Goal: Task Accomplishment & Management: Use online tool/utility

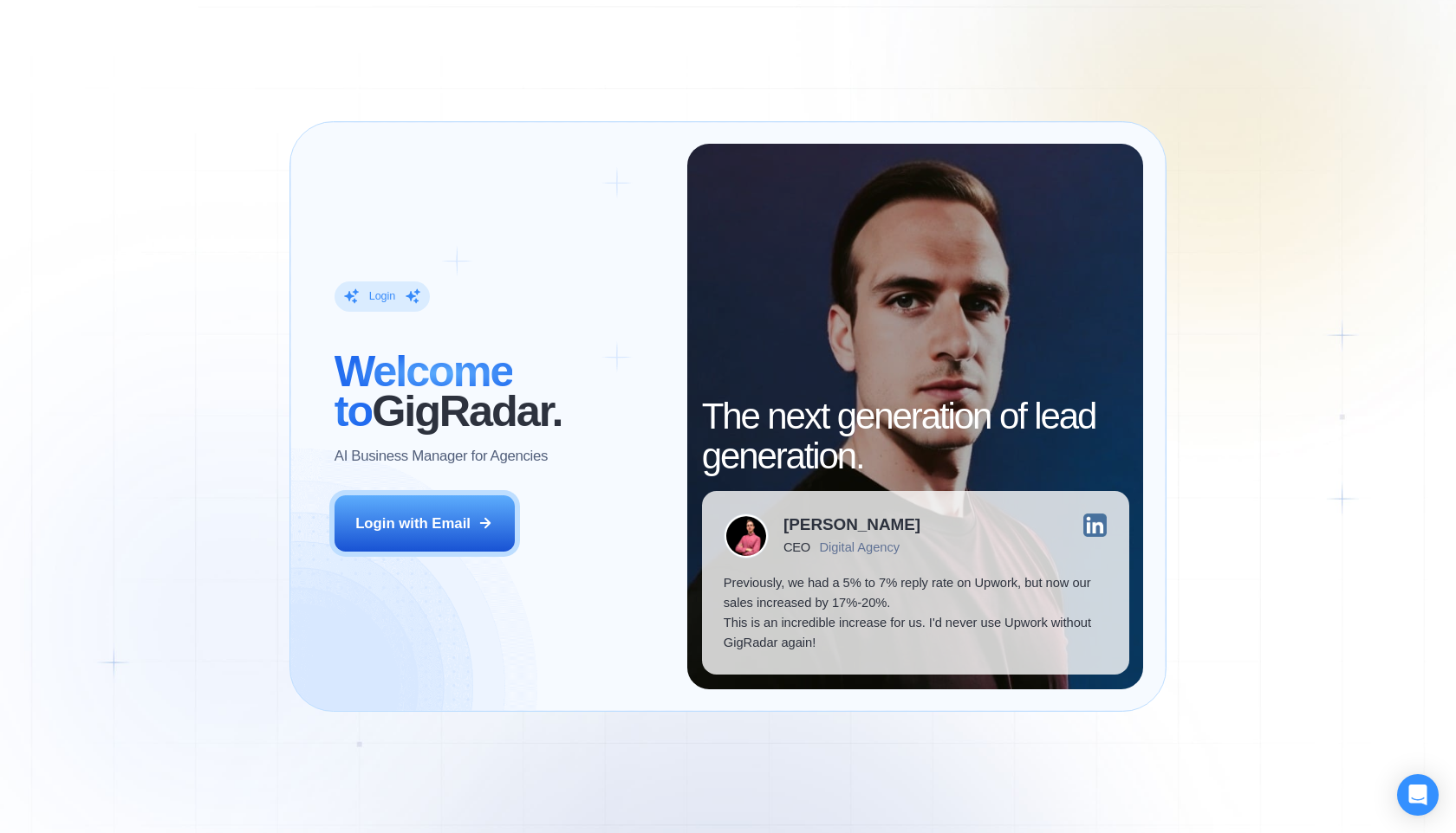
click at [445, 528] on div "Login with Email" at bounding box center [413, 523] width 115 height 20
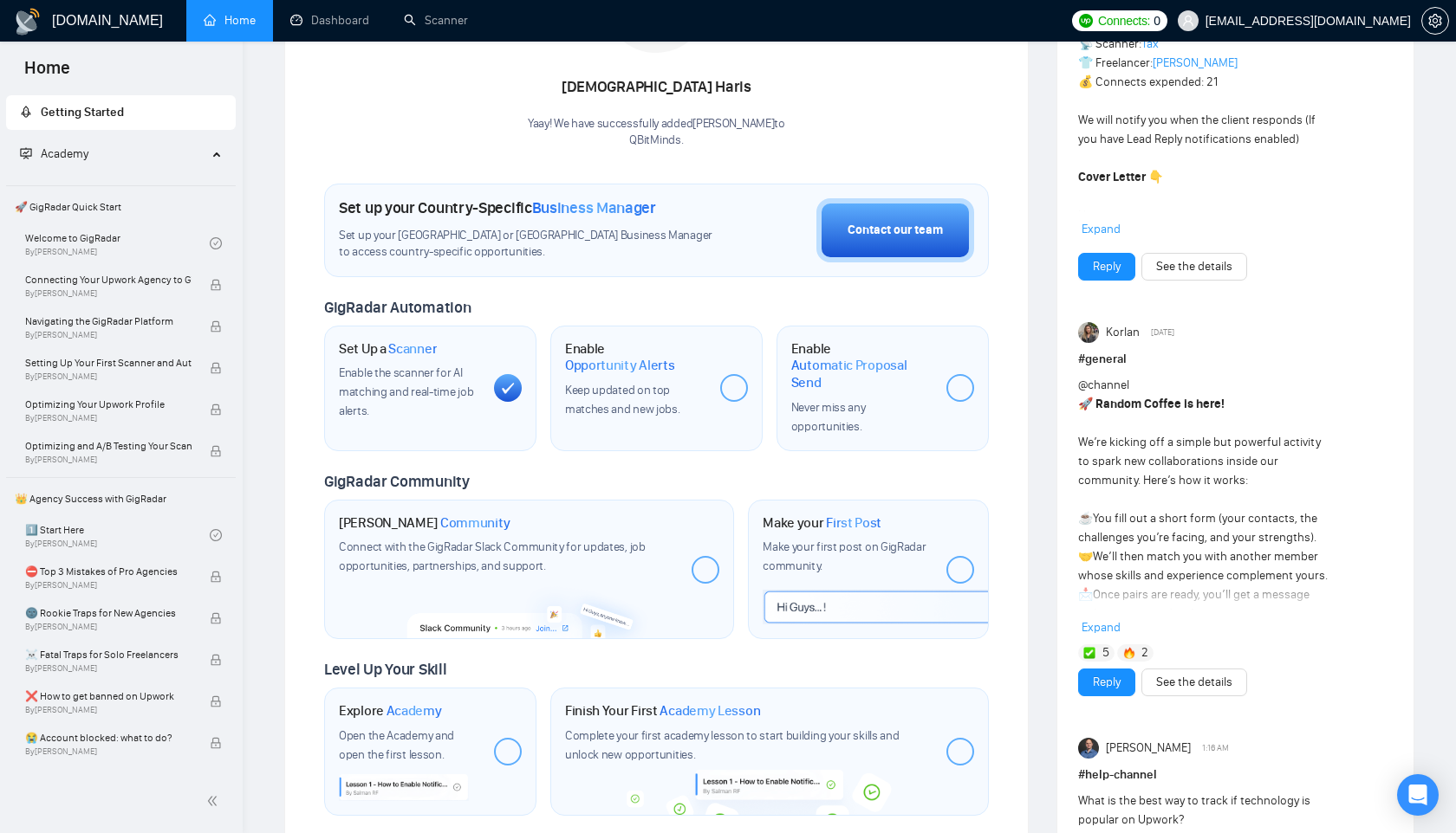
scroll to position [403, 0]
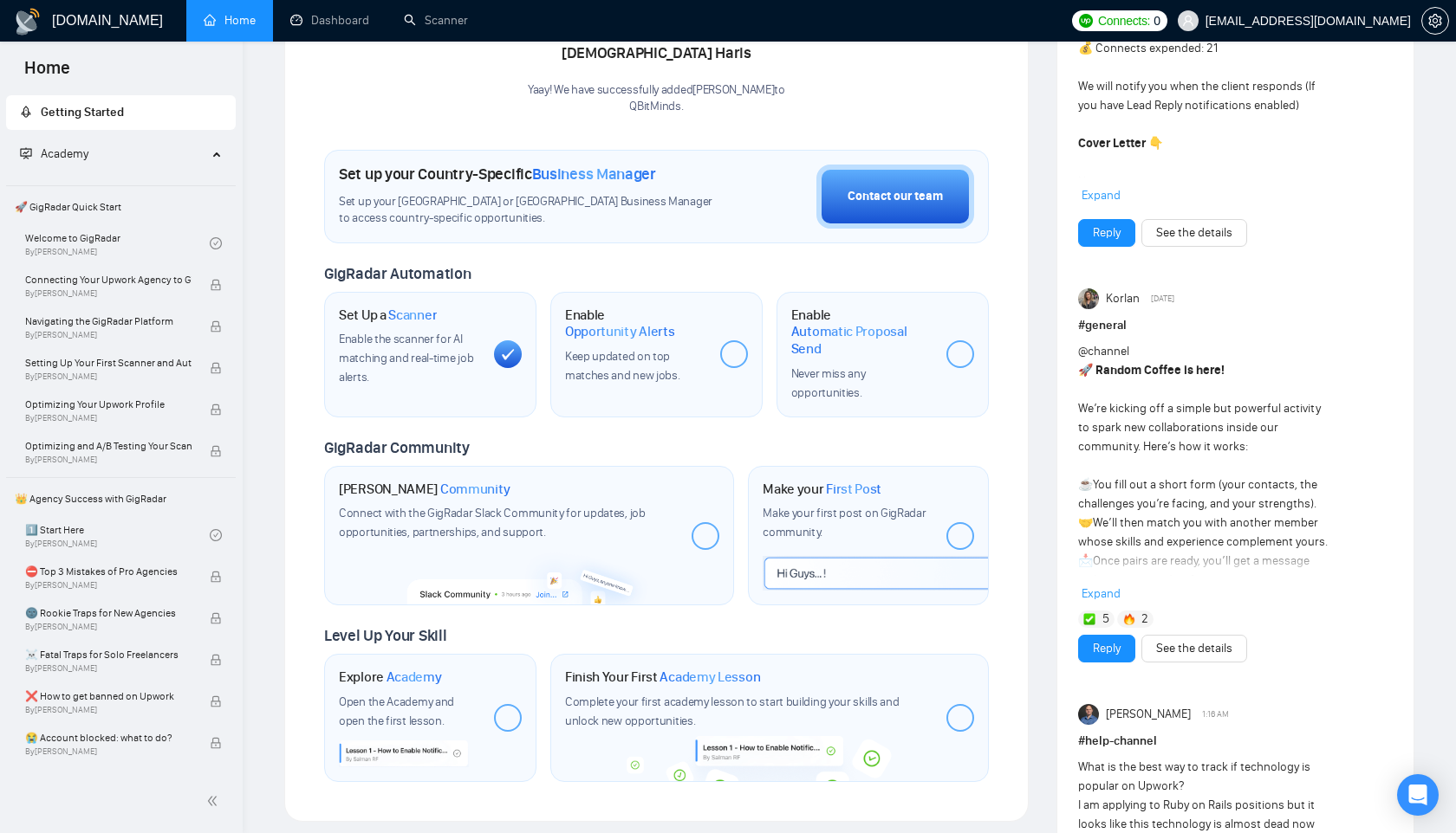
click at [1094, 594] on span "Expand" at bounding box center [1101, 594] width 39 height 15
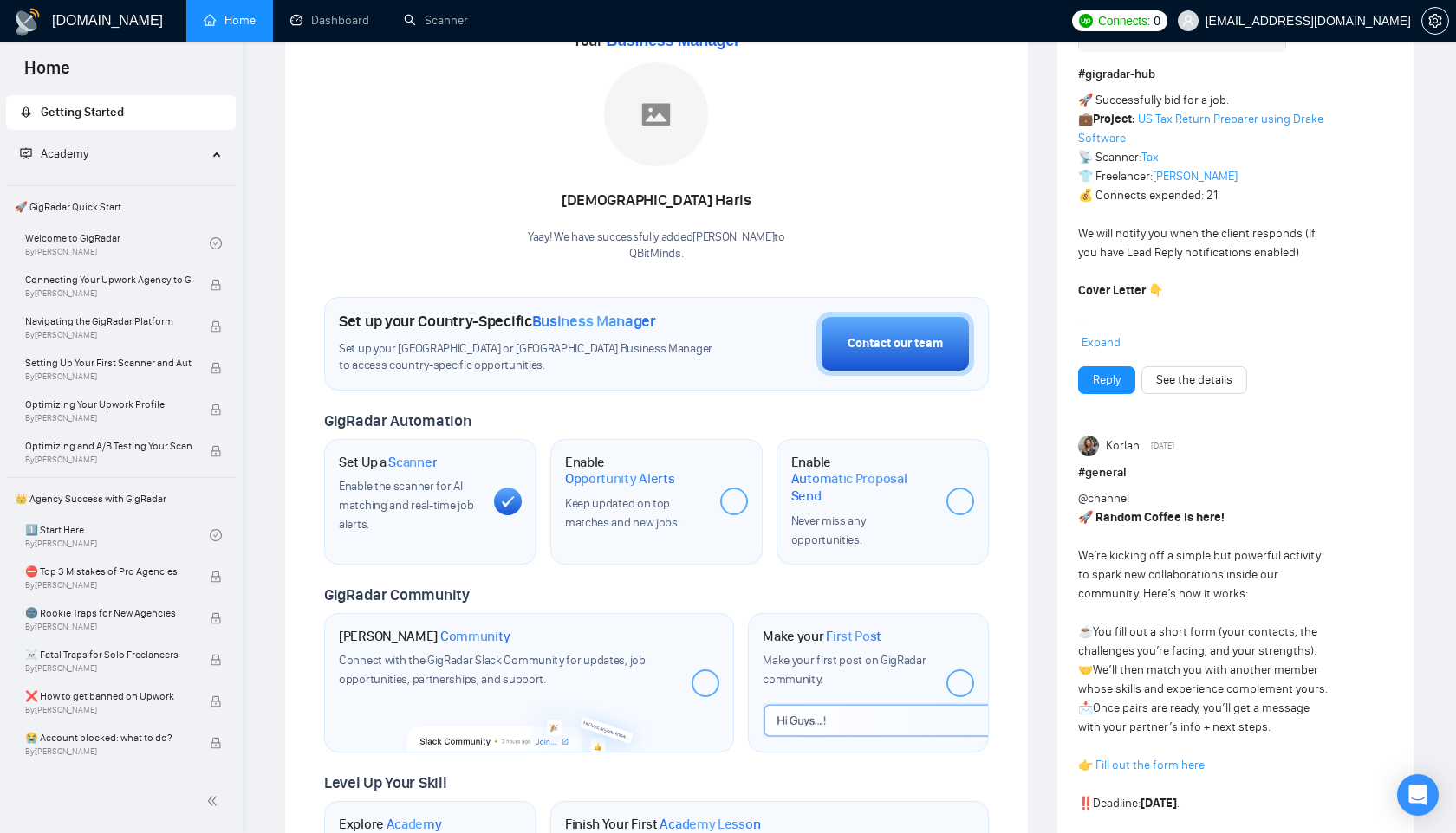
scroll to position [0, 0]
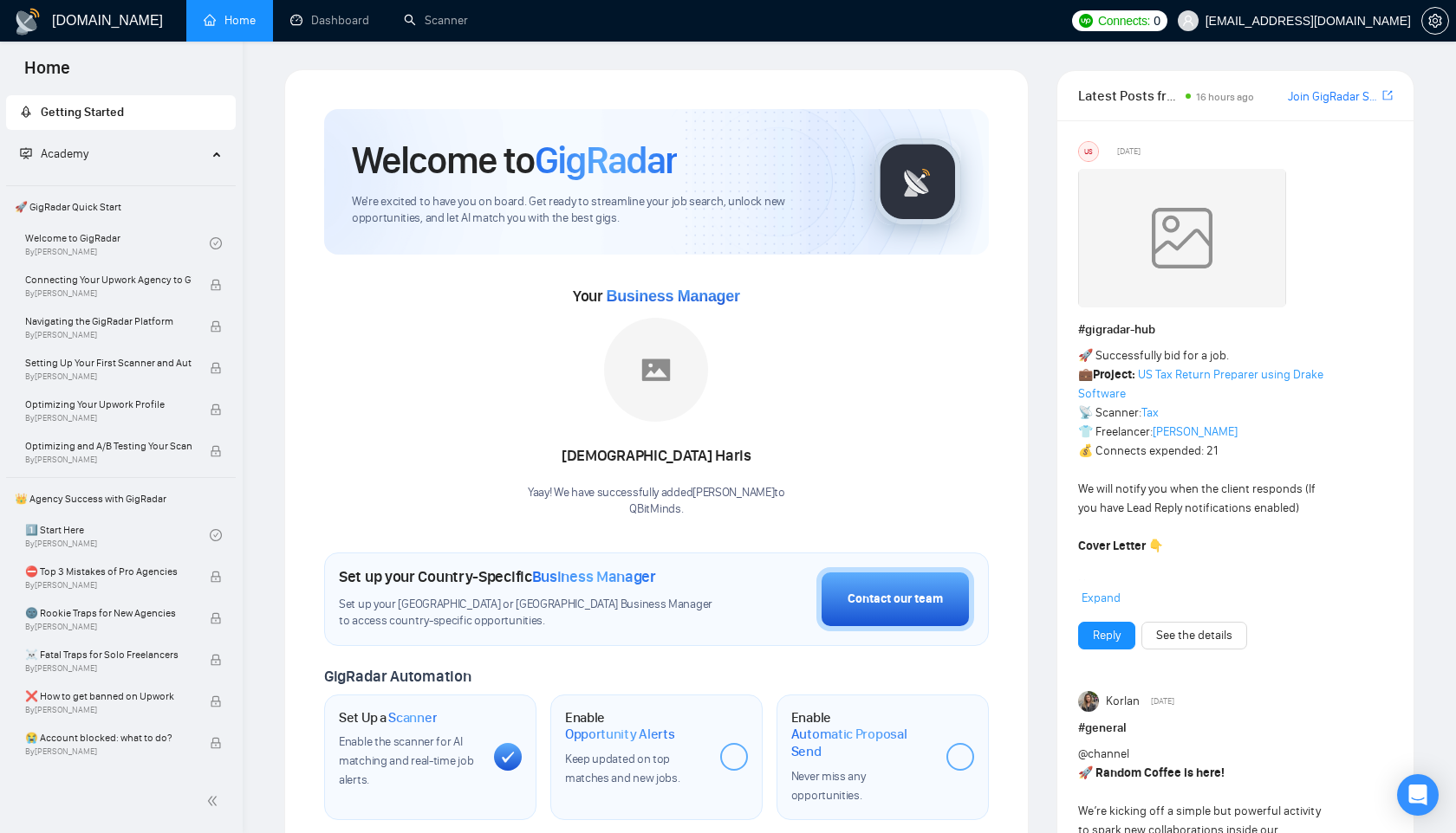
click at [1356, 94] on link "Join GigRadar Slack Community" at bounding box center [1334, 97] width 91 height 19
click at [302, 23] on link "Dashboard" at bounding box center [330, 21] width 79 height 15
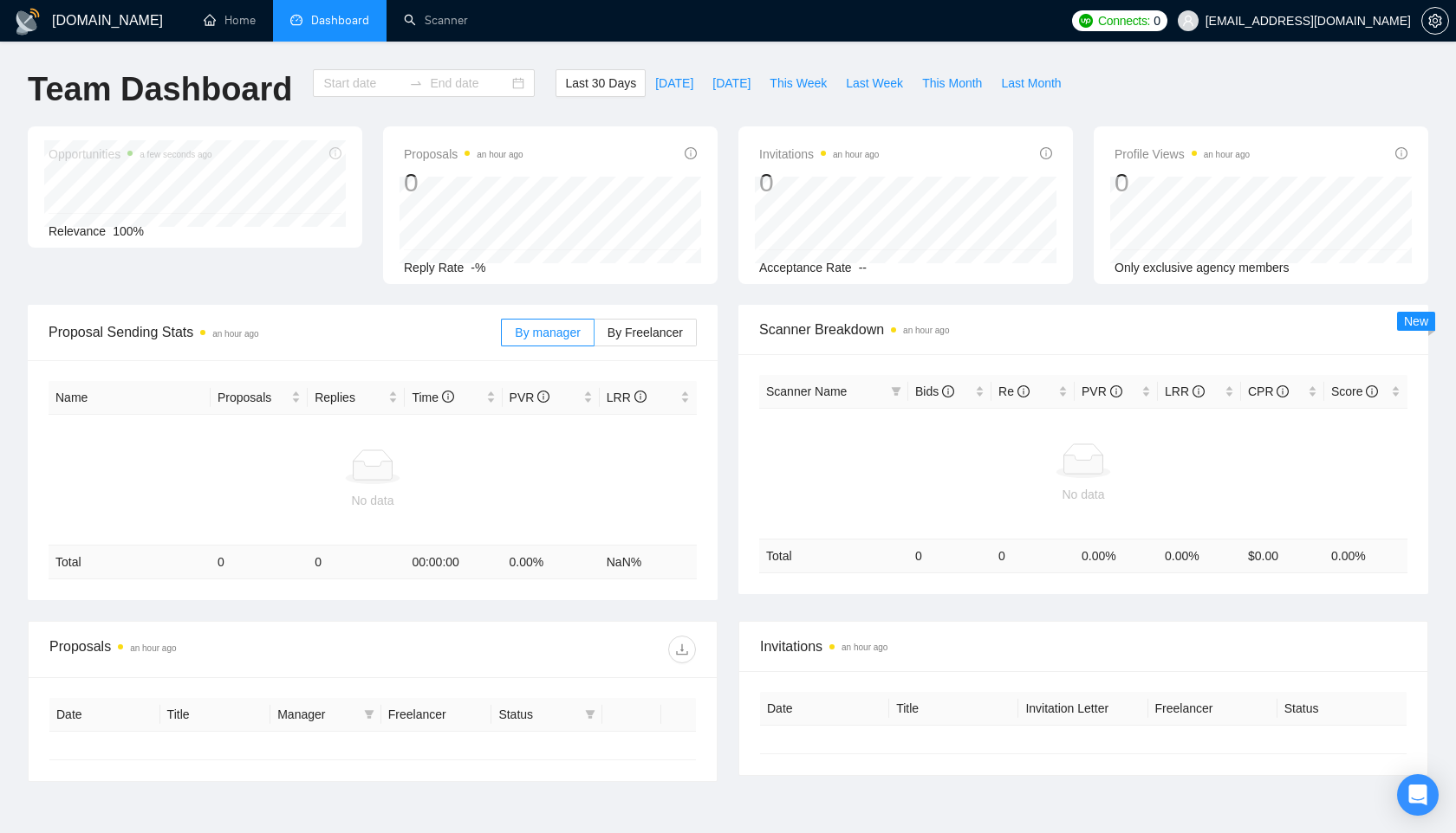
type input "2025-08-12"
type input "2025-09-11"
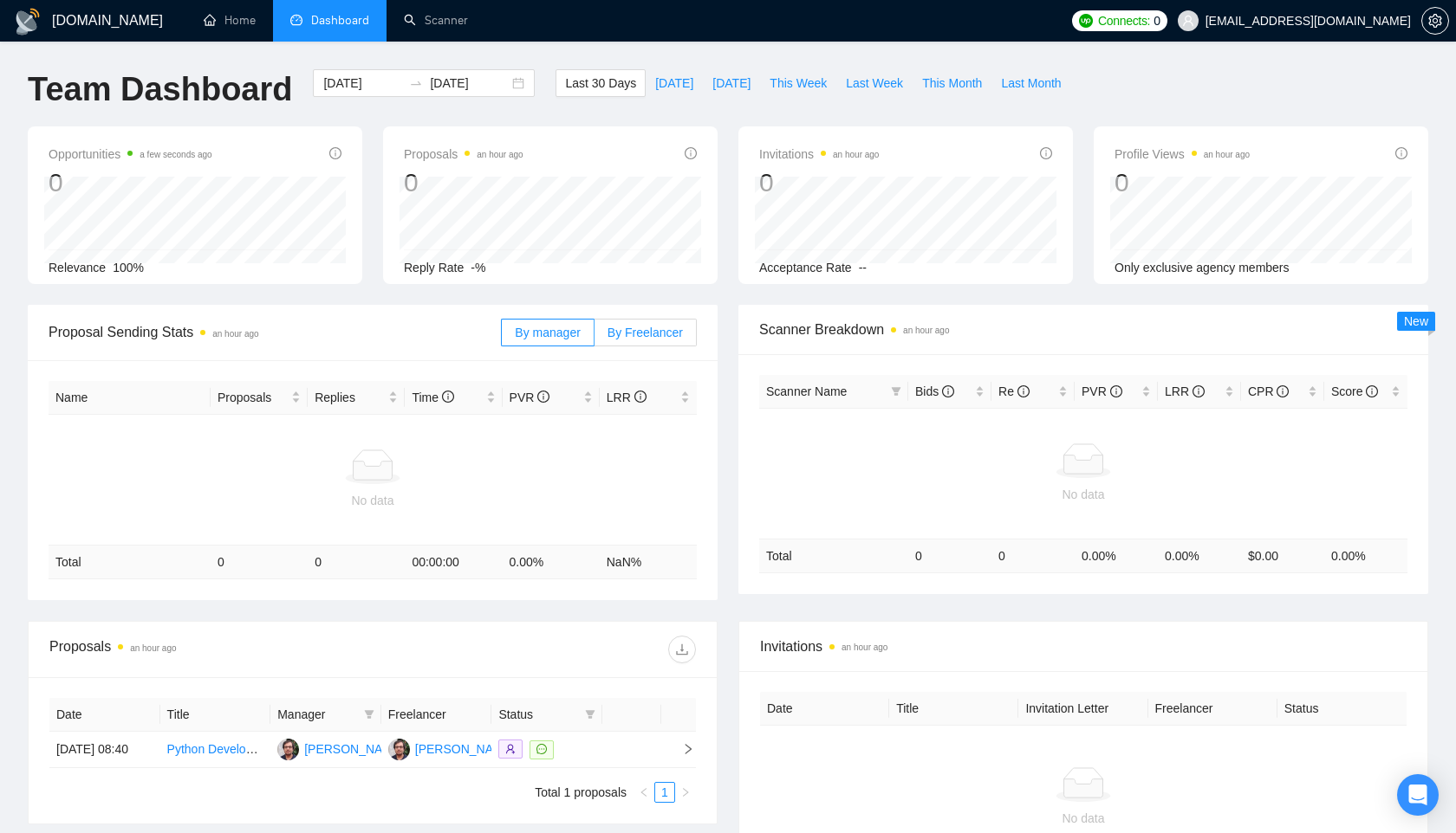
click at [656, 333] on span "By Freelancer" at bounding box center [645, 332] width 75 height 14
click at [594, 337] on input "By Freelancer" at bounding box center [594, 337] width 0 height 0
click at [551, 329] on span "By manager" at bounding box center [547, 332] width 65 height 14
click at [502, 337] on input "By manager" at bounding box center [502, 337] width 0 height 0
click at [247, 13] on link "Home" at bounding box center [229, 21] width 52 height 15
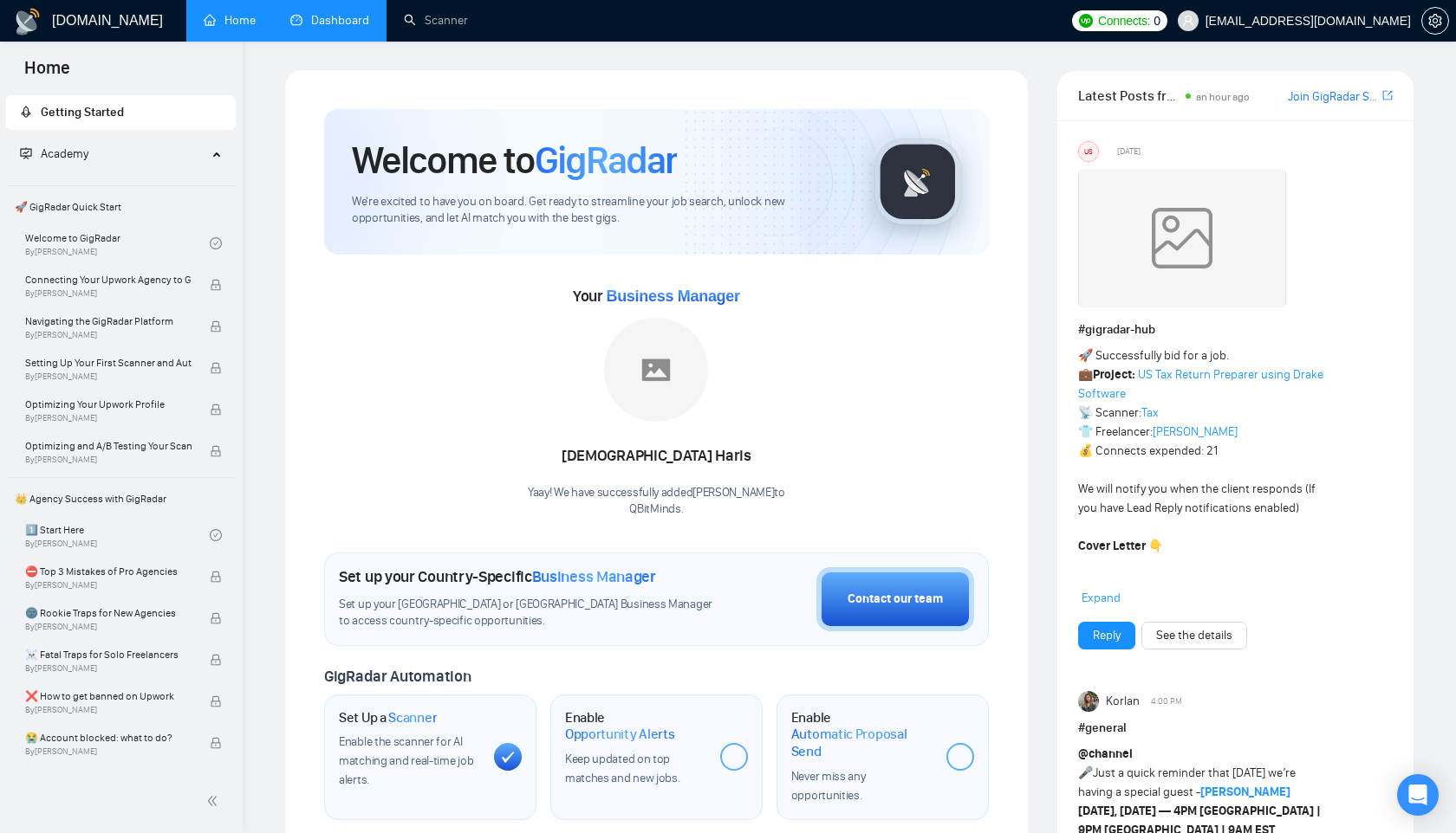
click at [119, 155] on span "Academy" at bounding box center [113, 153] width 187 height 35
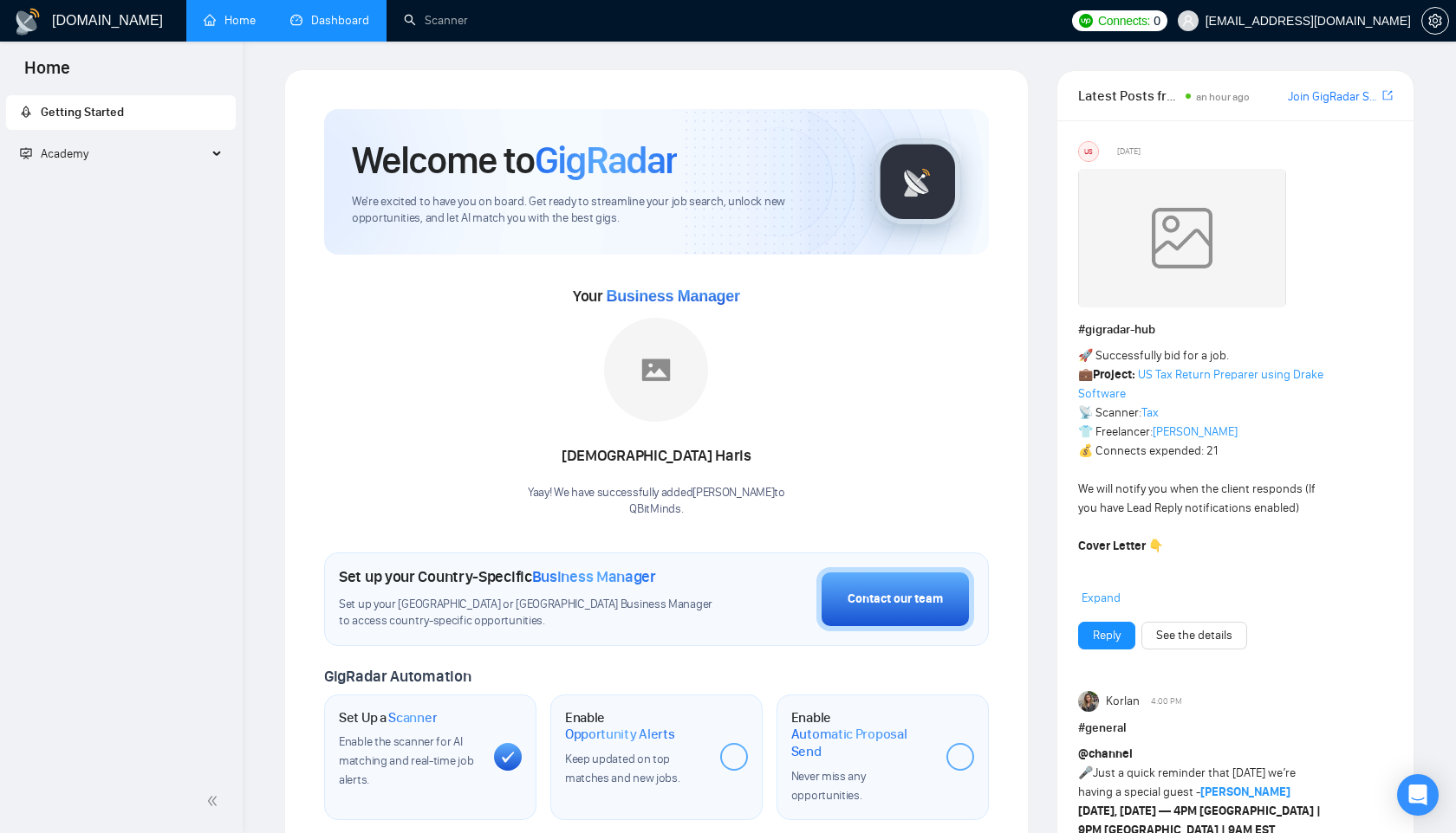
click at [119, 155] on span "Academy" at bounding box center [113, 153] width 187 height 35
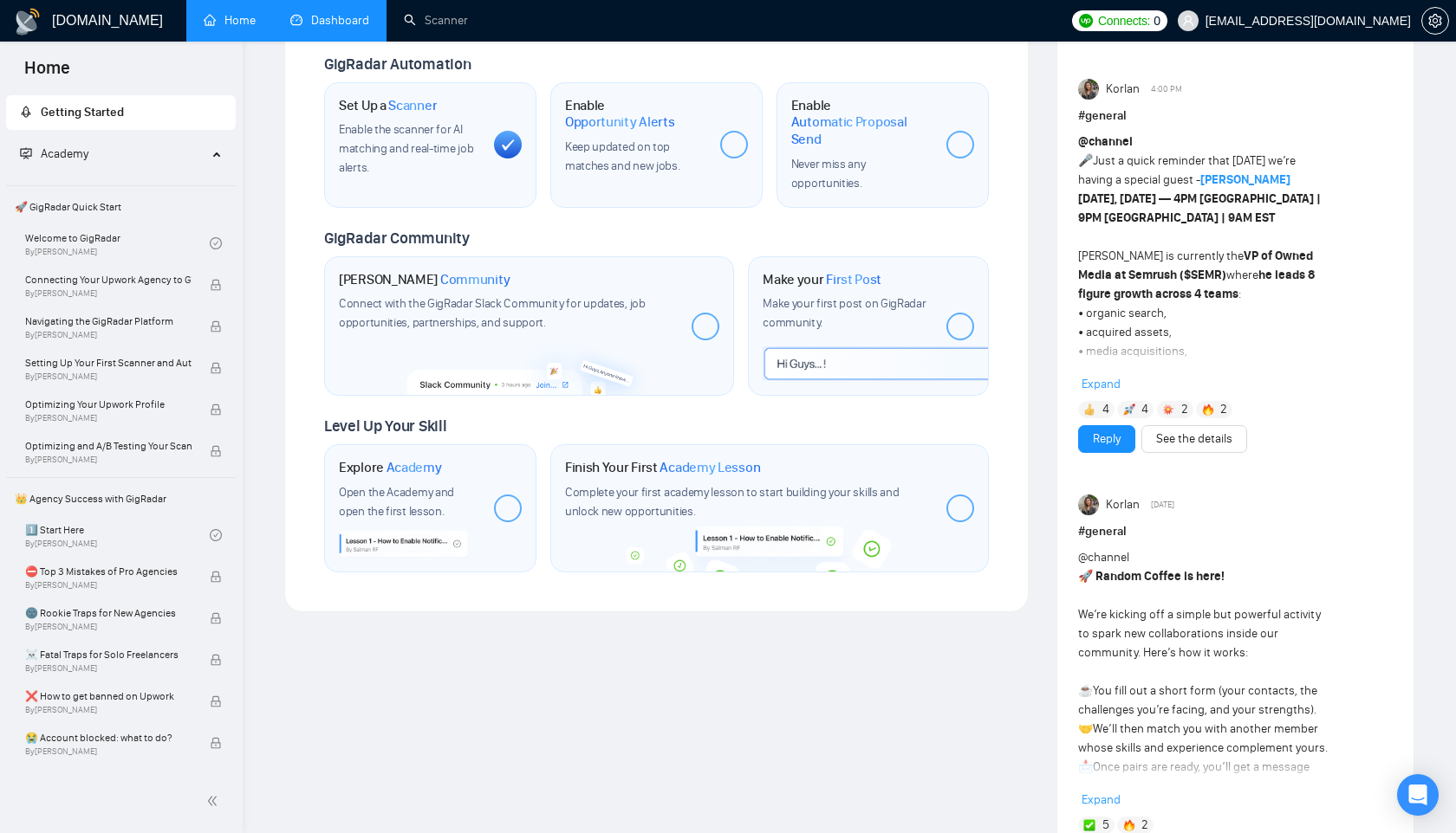
scroll to position [605, 0]
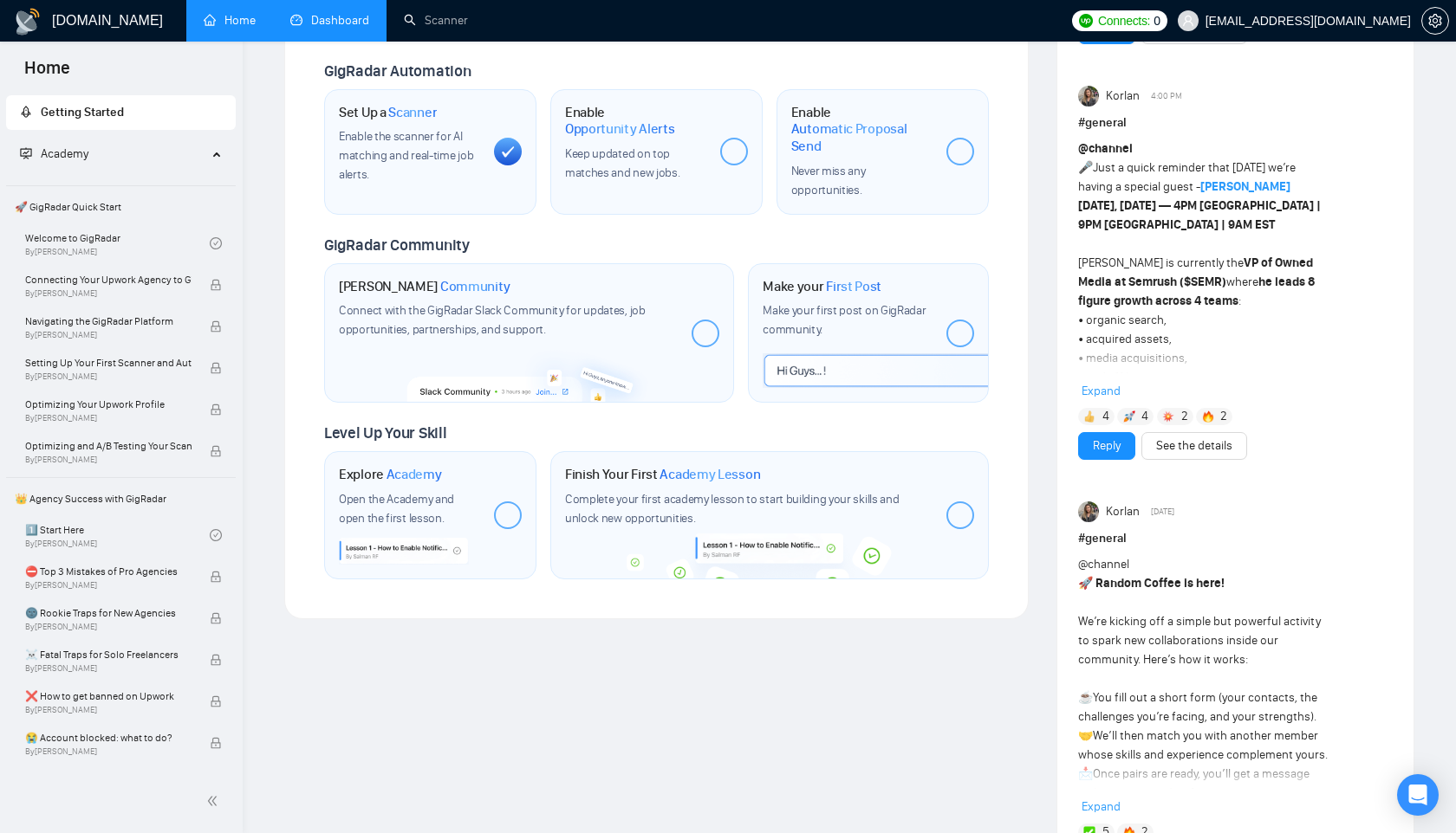
click at [711, 331] on div at bounding box center [704, 333] width 27 height 27
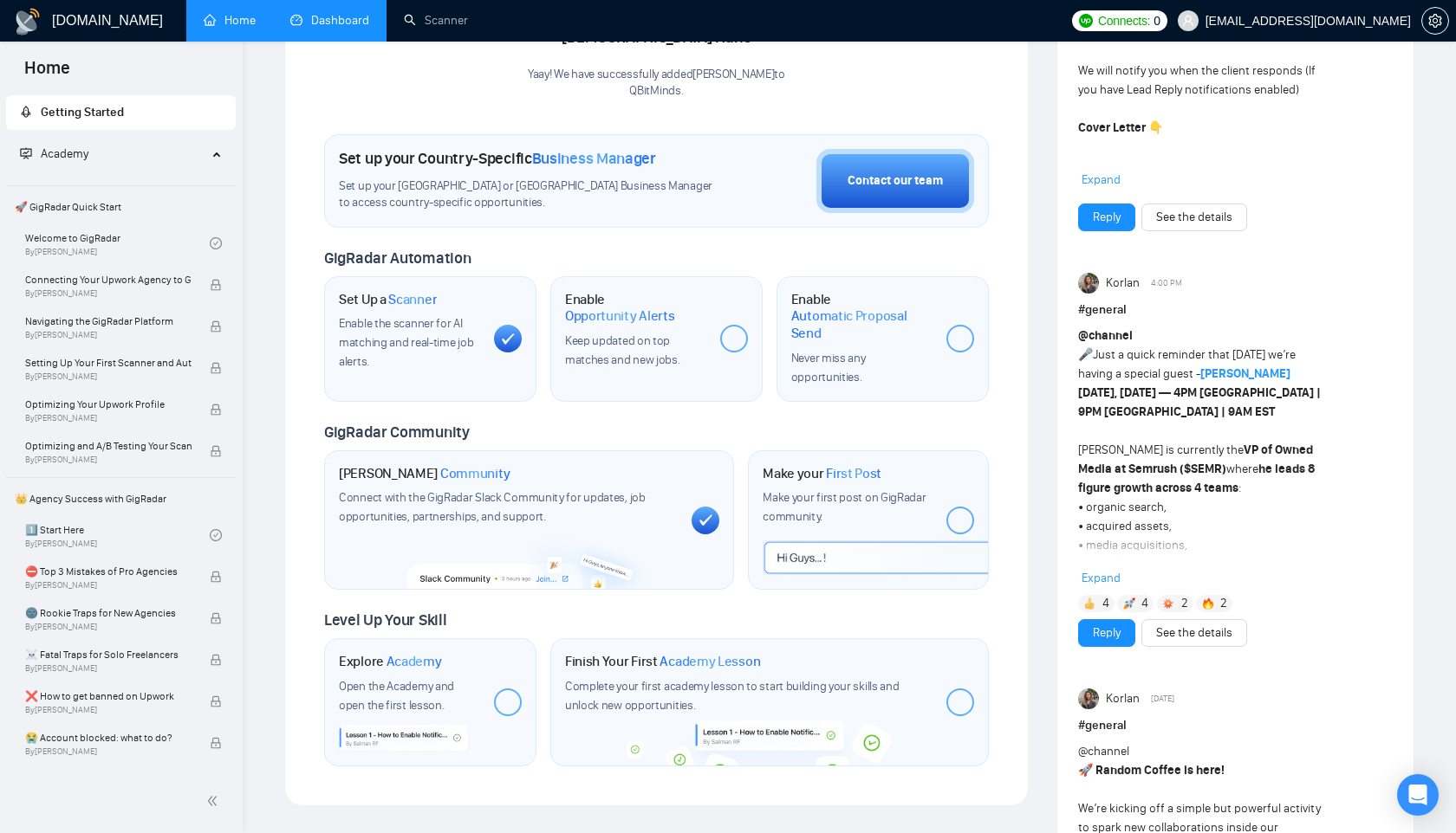
scroll to position [376, 0]
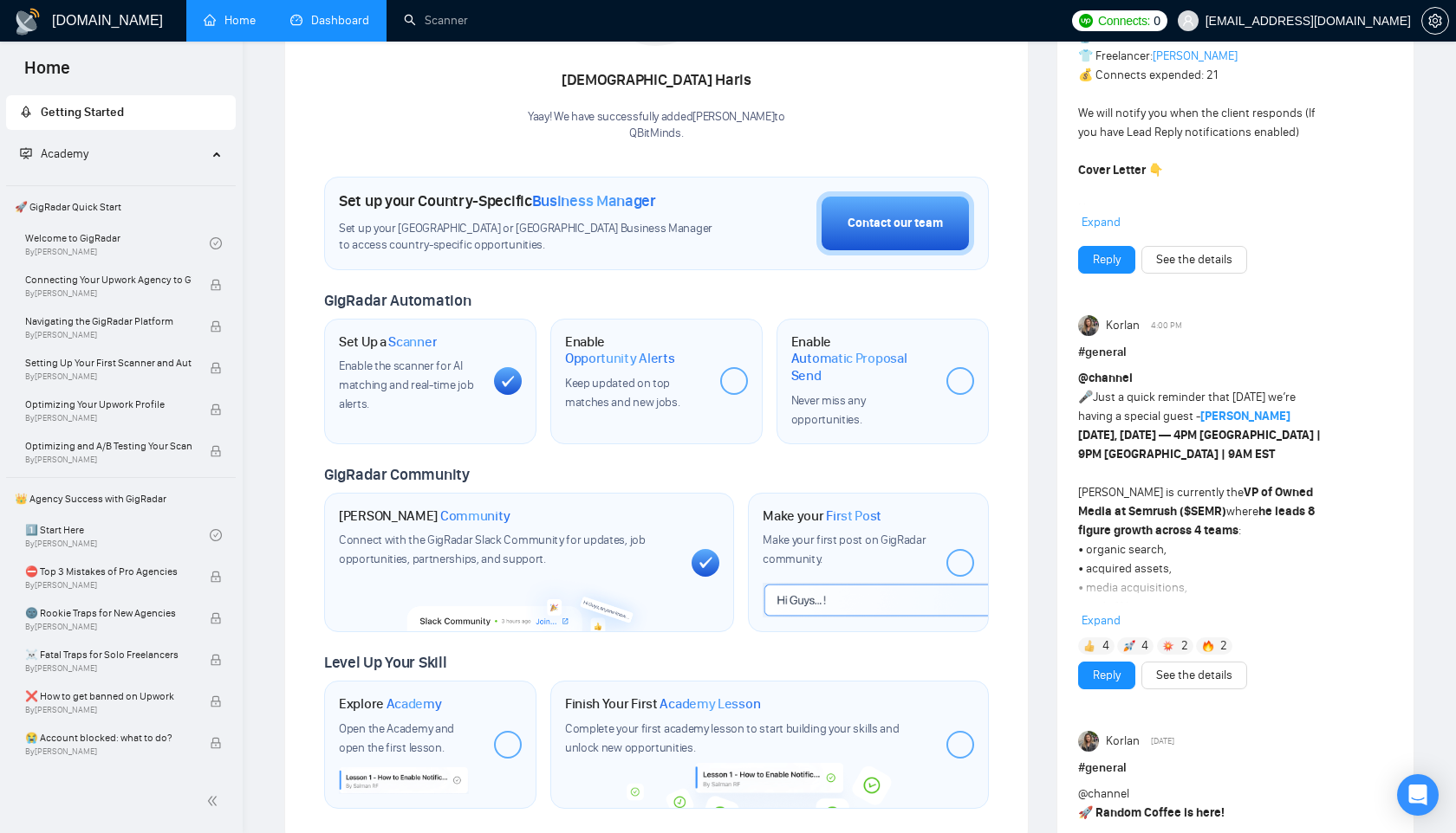
click at [648, 393] on div "Keep updated on top matches and new jobs." at bounding box center [636, 393] width 141 height 38
click at [740, 381] on div at bounding box center [734, 380] width 27 height 27
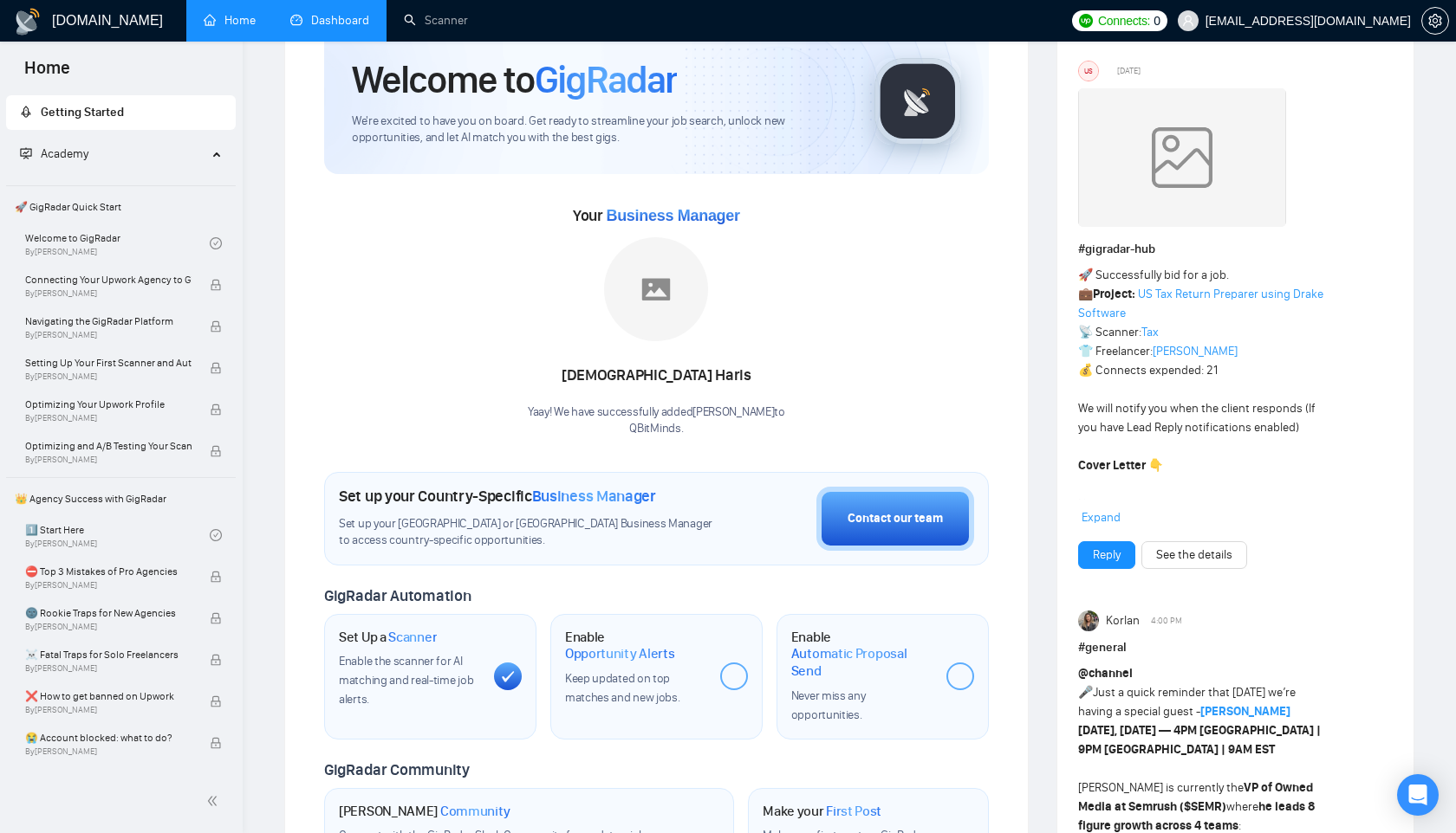
scroll to position [0, 0]
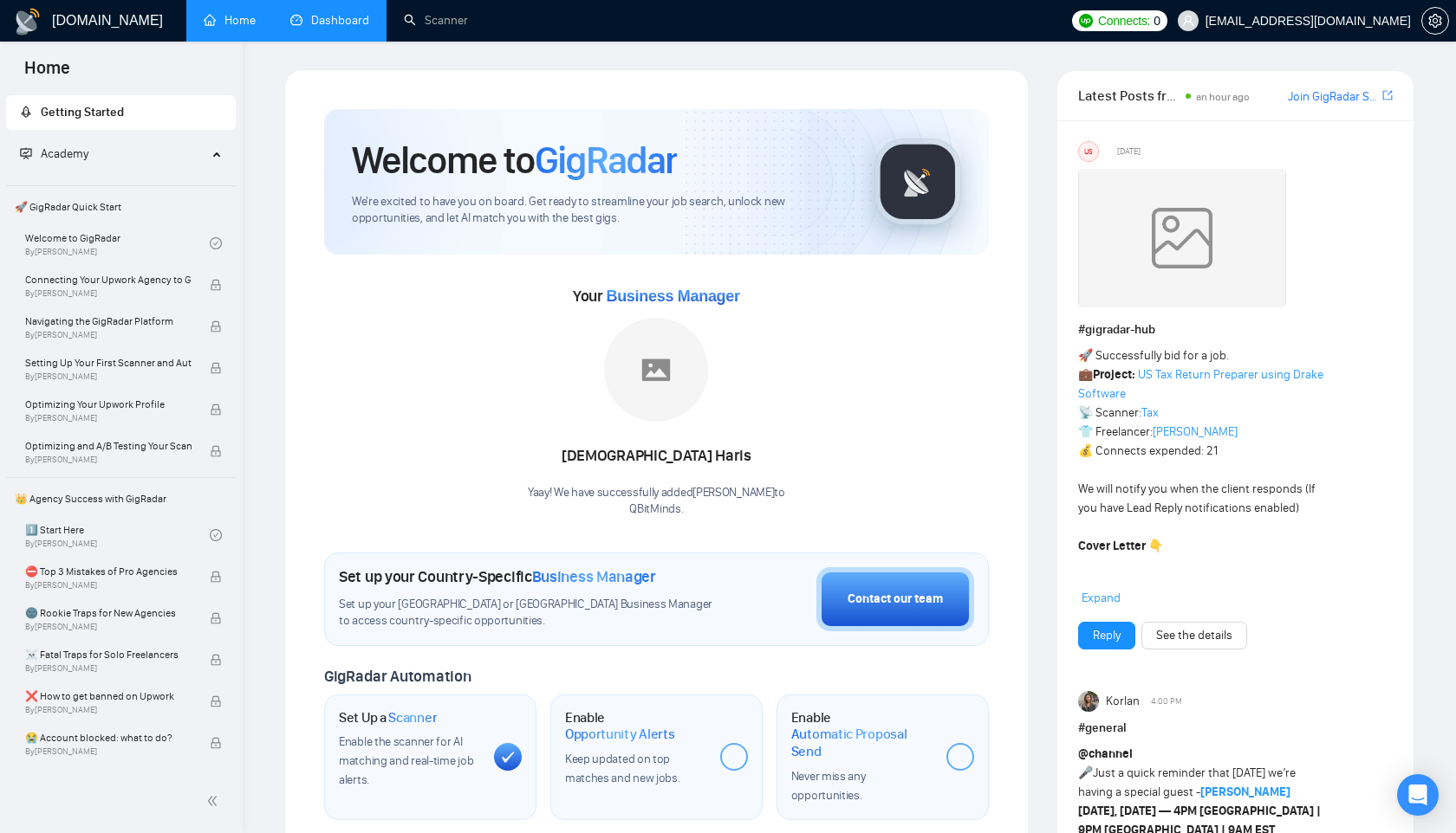
click at [322, 13] on link "Dashboard" at bounding box center [330, 21] width 79 height 15
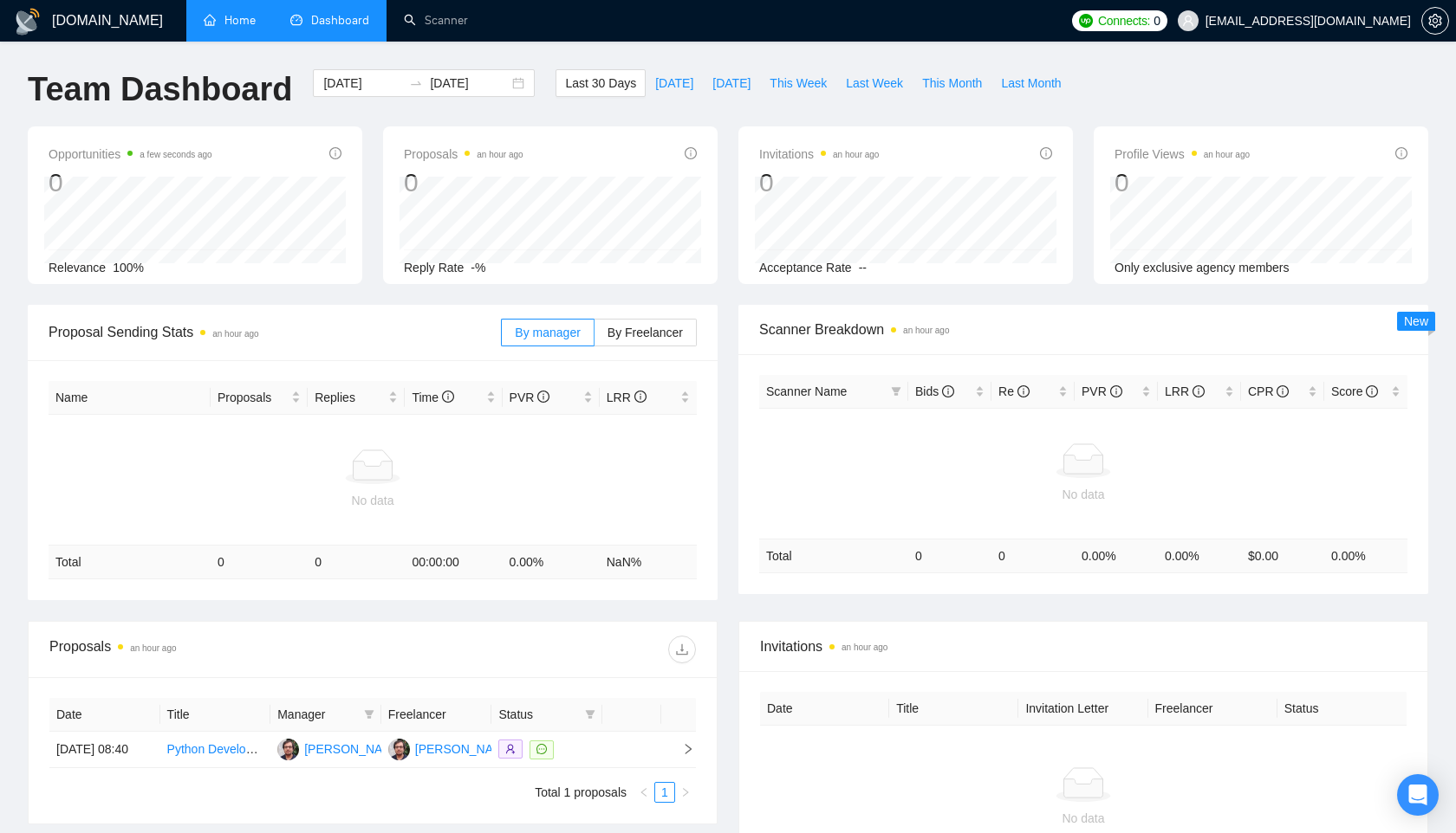
click at [251, 13] on link "Home" at bounding box center [229, 21] width 52 height 15
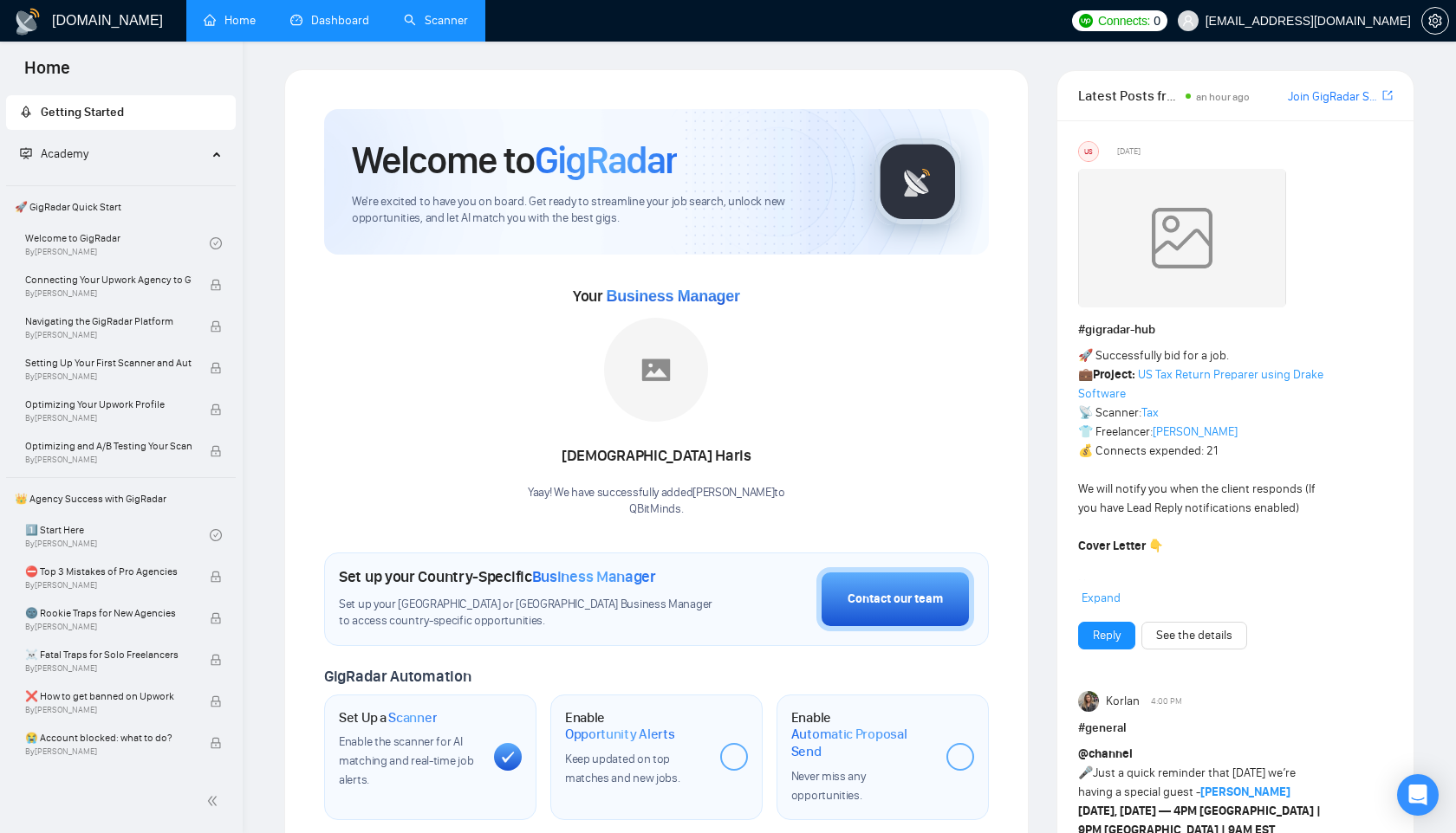
click at [440, 14] on link "Scanner" at bounding box center [436, 21] width 64 height 15
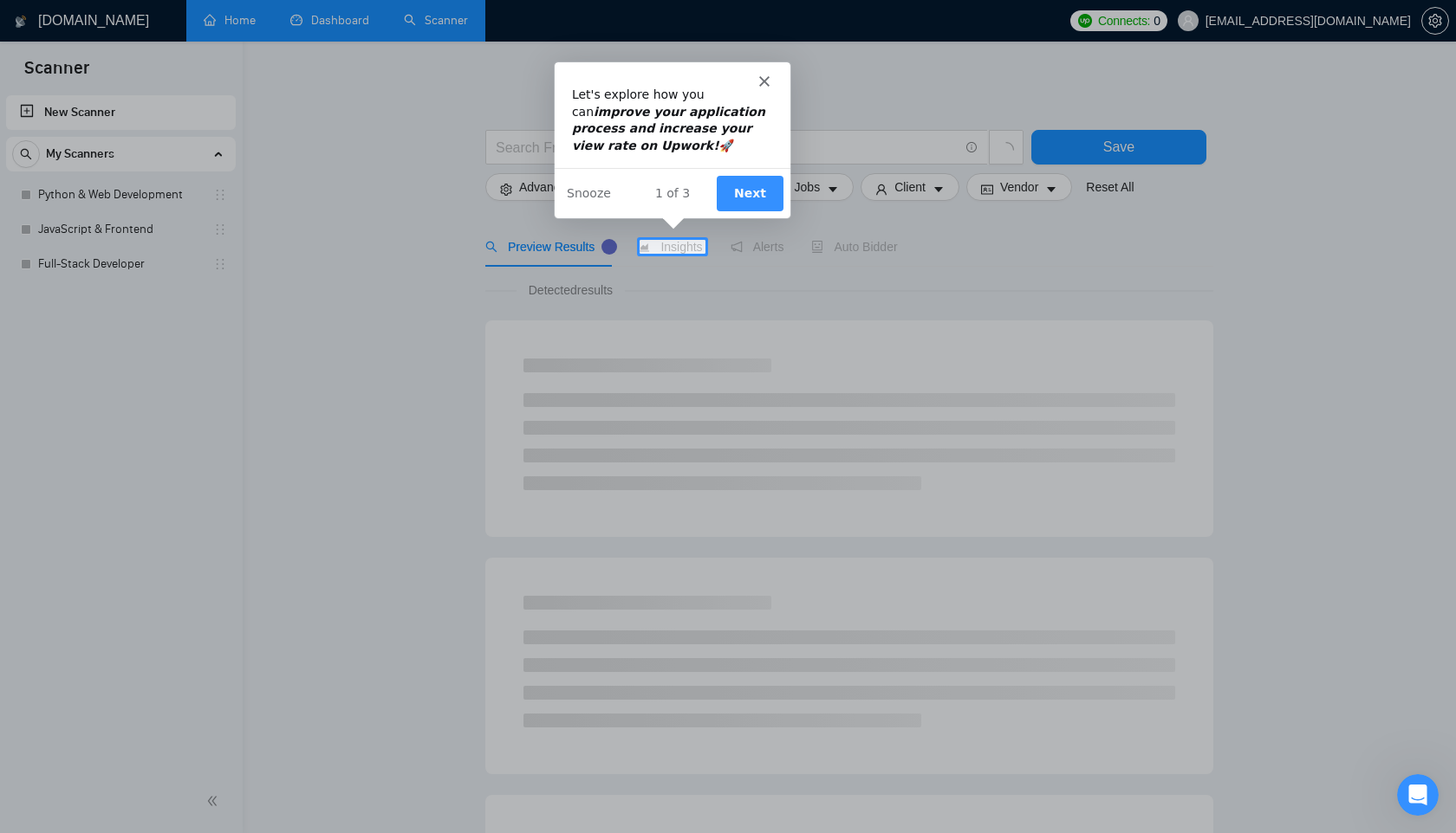
click at [736, 191] on button "Next" at bounding box center [748, 192] width 67 height 36
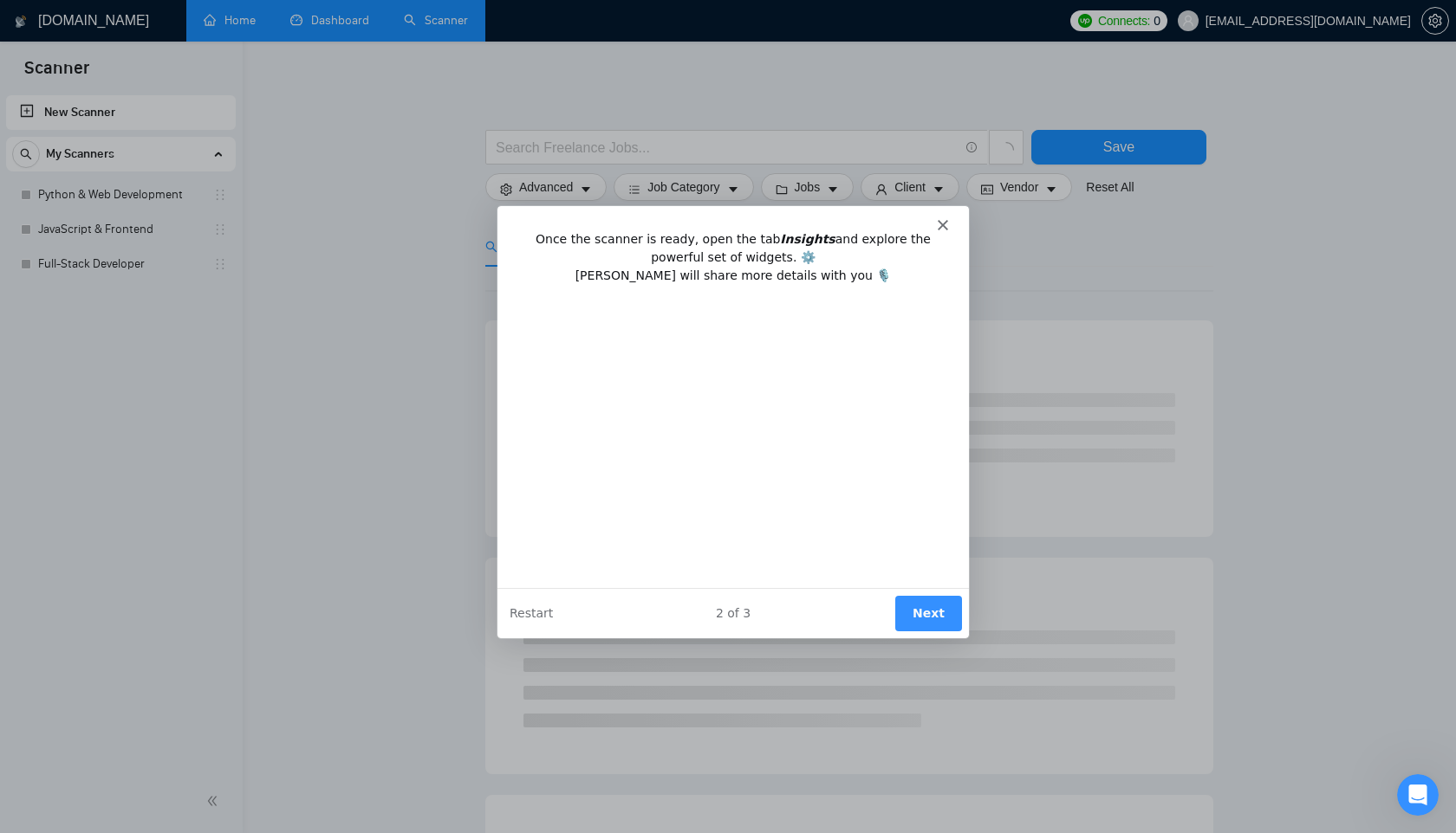
click at [381, 427] on div "Product tour overlay" at bounding box center [728, 416] width 1456 height 833
click at [943, 219] on icon "Close" at bounding box center [942, 223] width 10 height 10
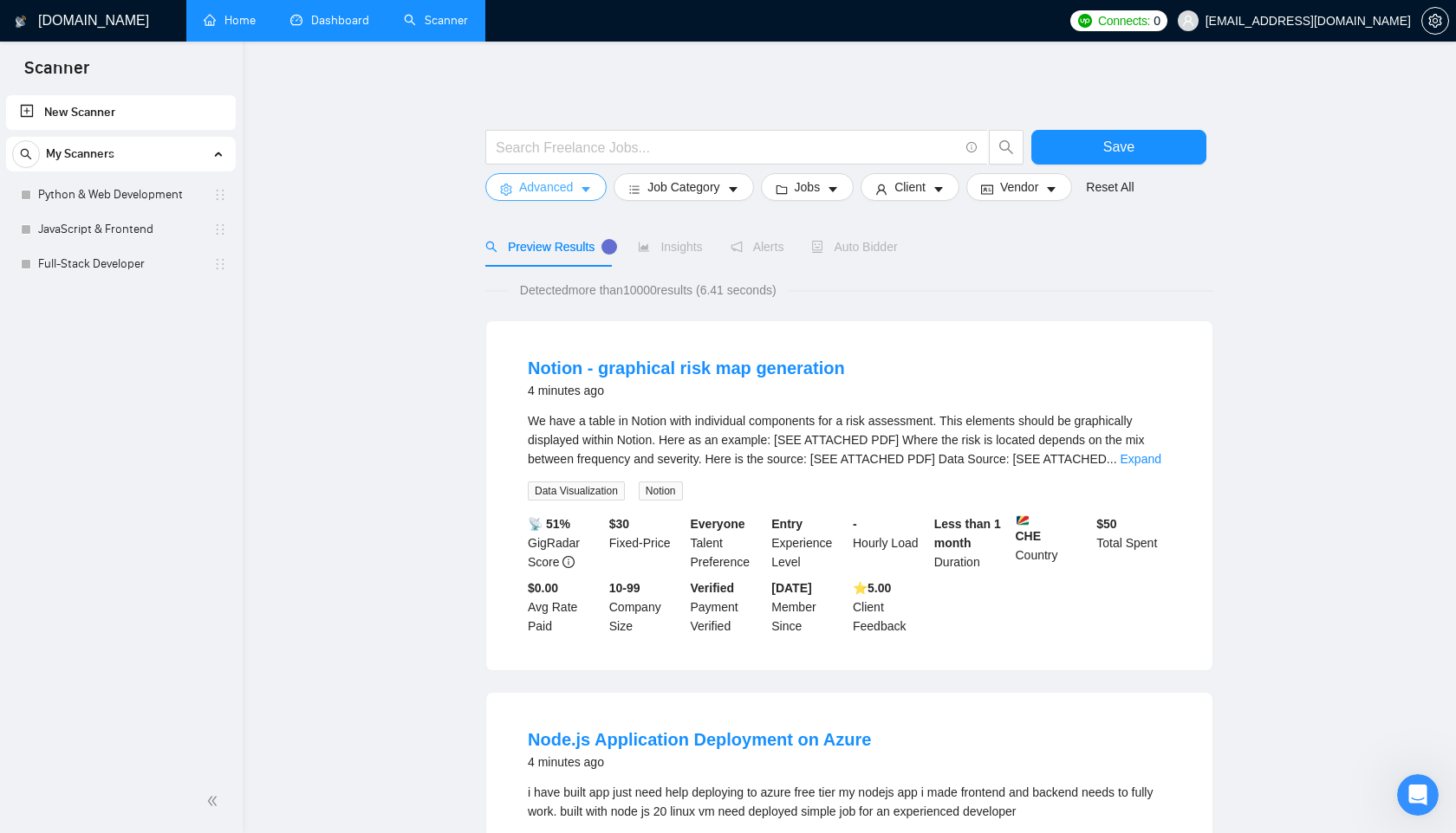
click at [556, 191] on span "Advanced" at bounding box center [545, 187] width 54 height 19
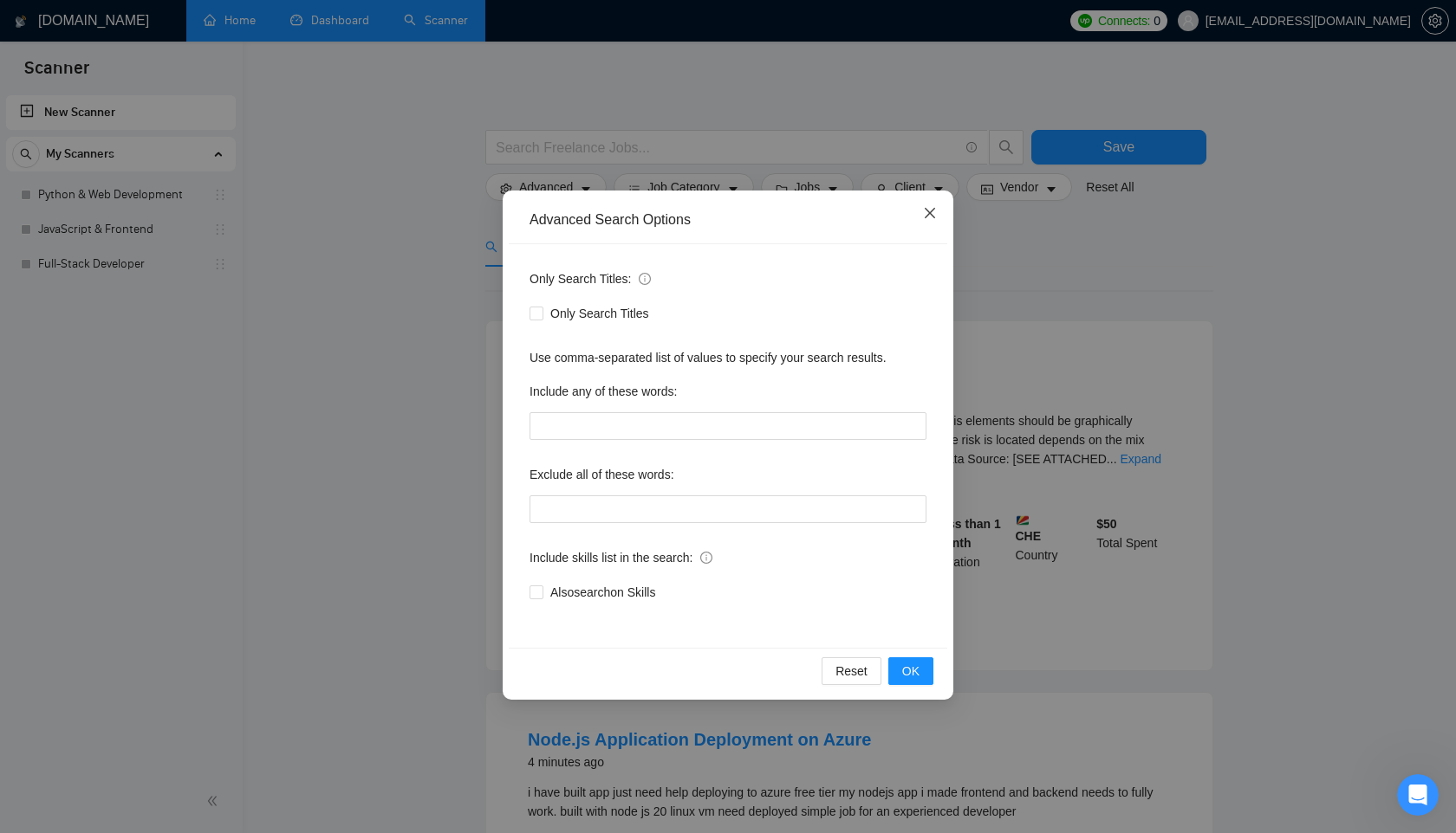
click at [923, 211] on icon "close" at bounding box center [930, 213] width 14 height 14
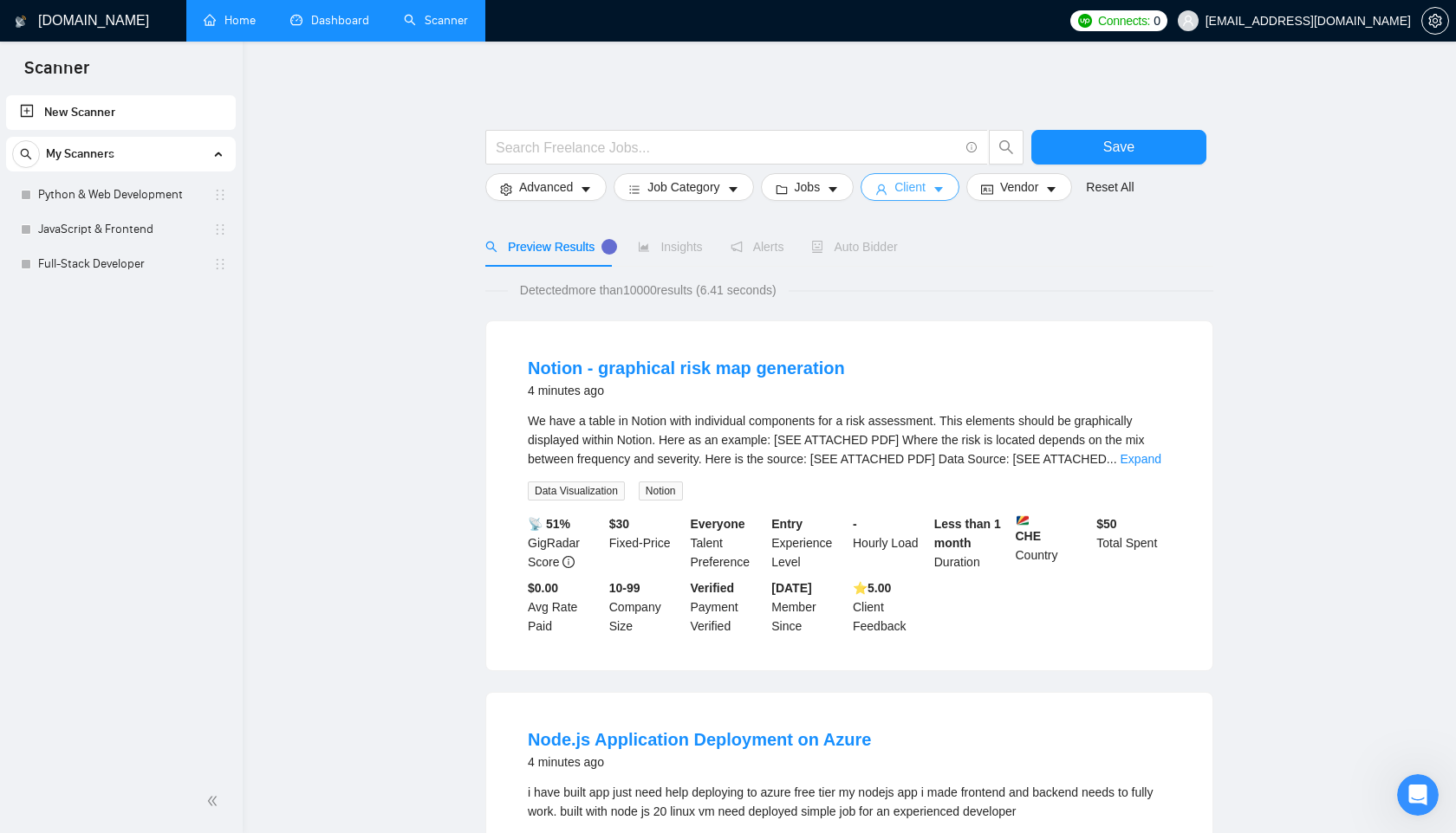
click at [939, 173] on button "Client" at bounding box center [910, 186] width 99 height 27
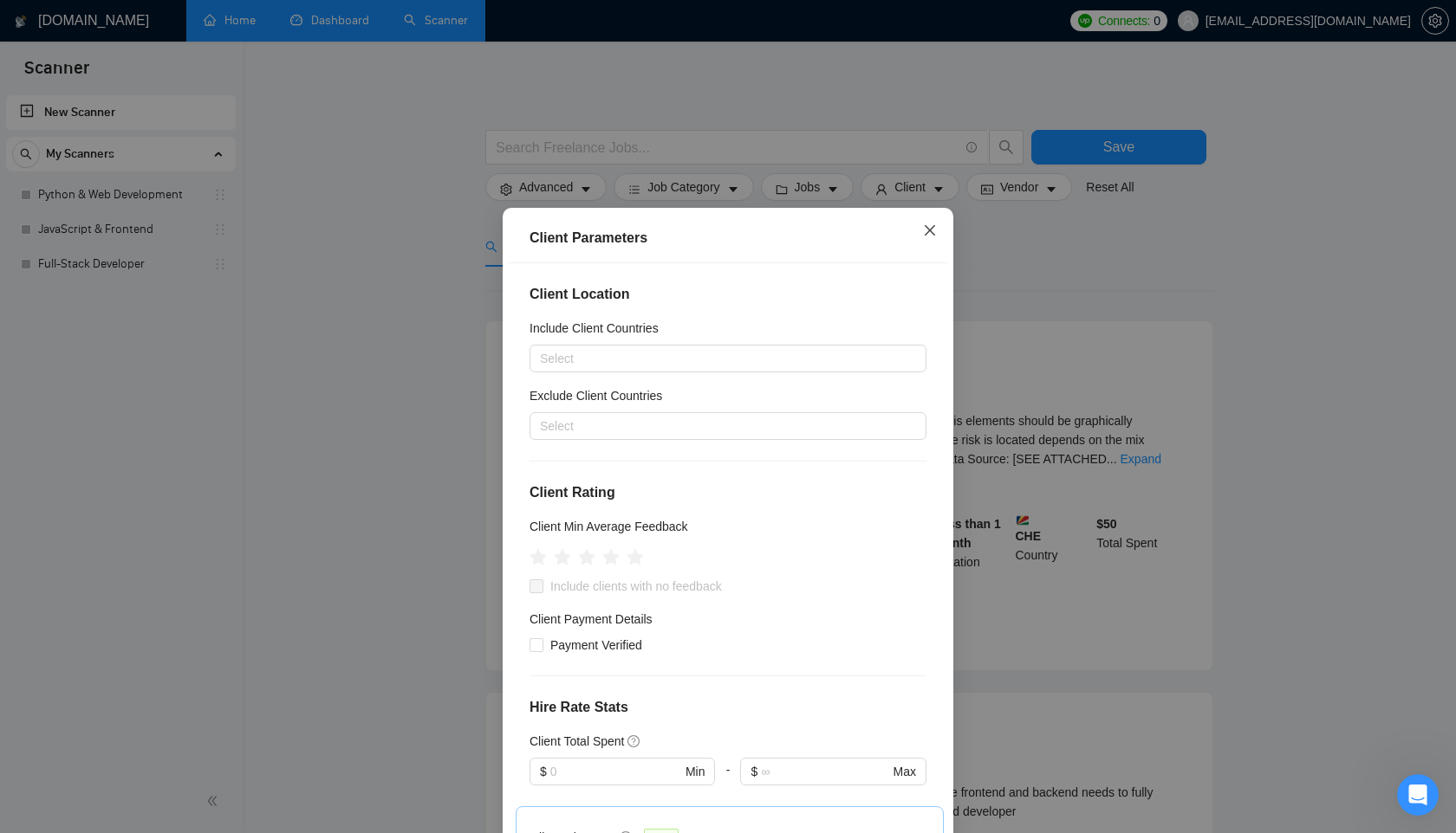
click at [932, 227] on icon "close" at bounding box center [930, 230] width 10 height 10
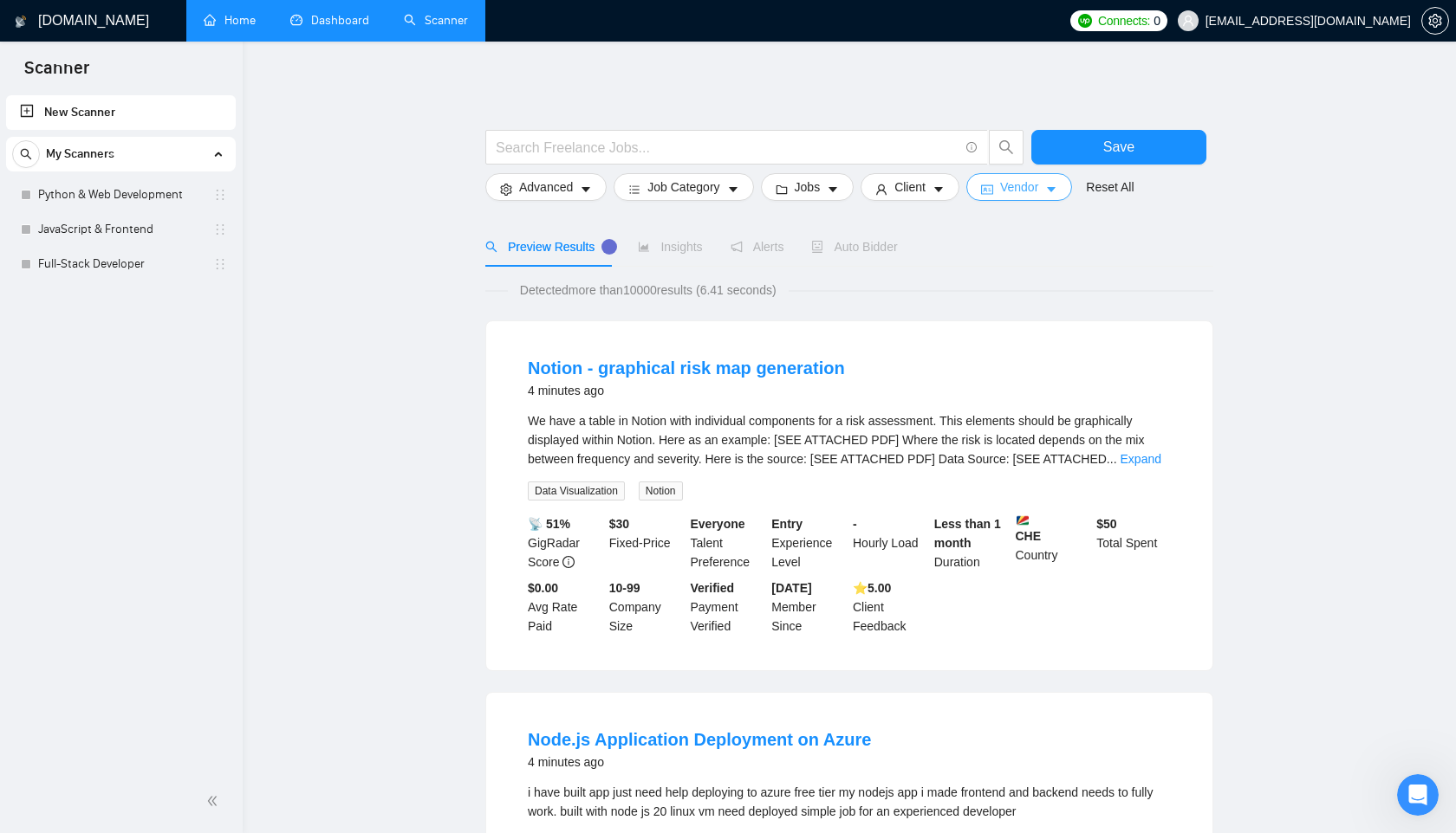
click at [1028, 180] on span "Vendor" at bounding box center [1019, 187] width 38 height 19
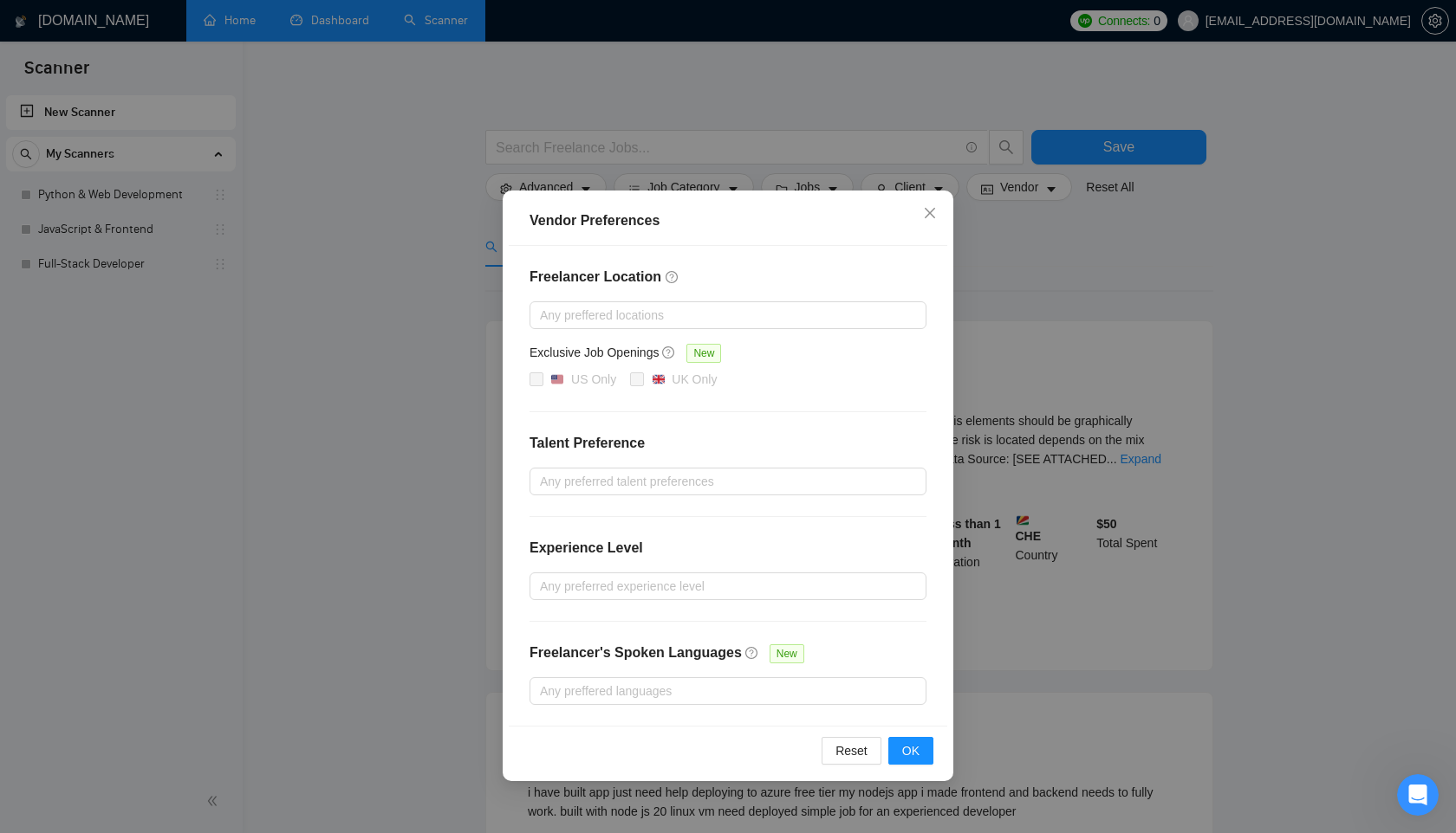
click at [1027, 296] on div "Vendor Preferences Freelancer Location Any preffered locations Exclusive Job Op…" at bounding box center [728, 416] width 1456 height 833
